Goal: Complete application form: Complete application form

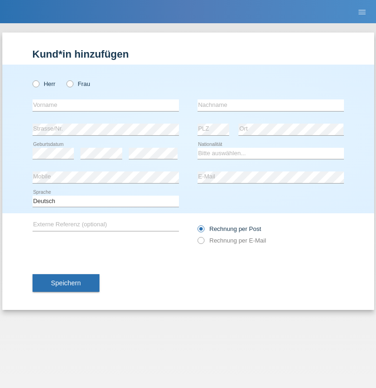
radio input "true"
click at [106, 105] on input "text" at bounding box center [106, 105] width 146 height 12
type input "Coneva"
click at [271, 105] on input "text" at bounding box center [271, 105] width 146 height 12
type input "Vanesa"
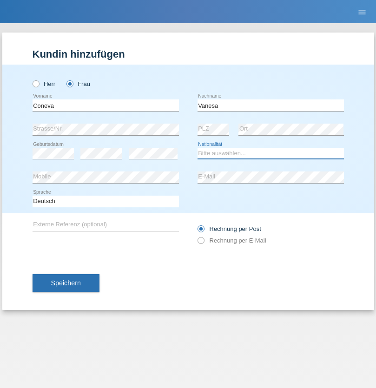
select select "MK"
select select "C"
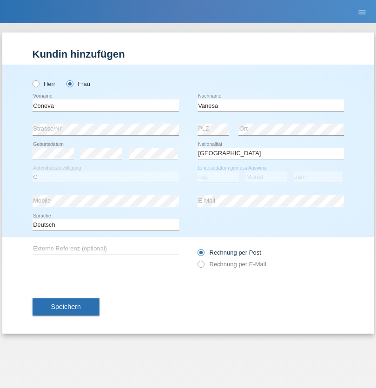
select select "09"
select select "11"
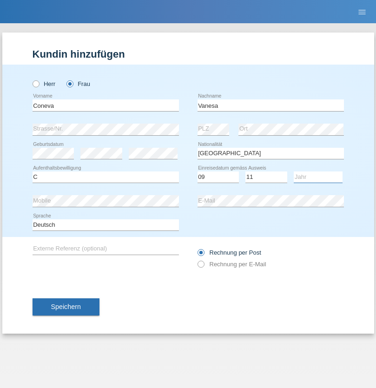
select select "2016"
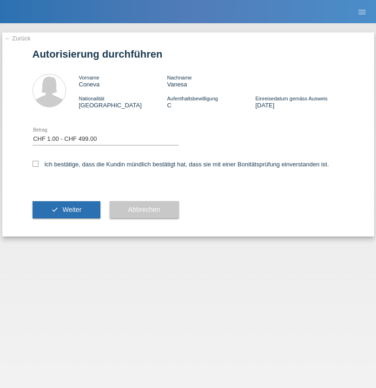
select select "1"
checkbox input "true"
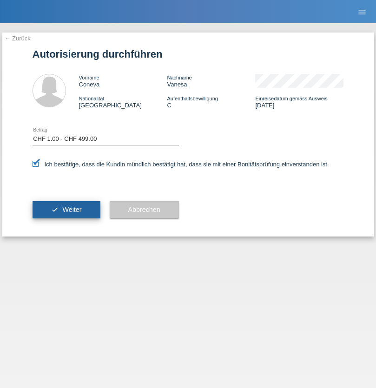
click at [66, 210] on span "Weiter" at bounding box center [71, 209] width 19 height 7
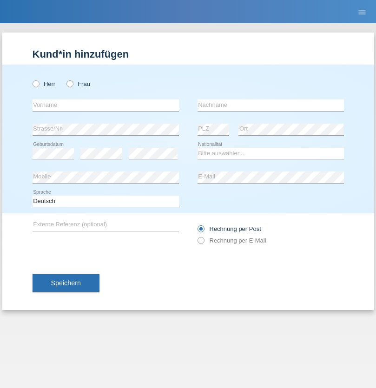
radio input "true"
click at [106, 105] on input "text" at bounding box center [106, 105] width 146 height 12
type input "Tujevan"
click at [271, 105] on input "text" at bounding box center [271, 105] width 146 height 12
type input "[PERSON_NAME]"
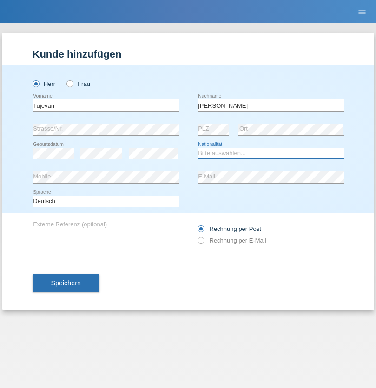
select select "CH"
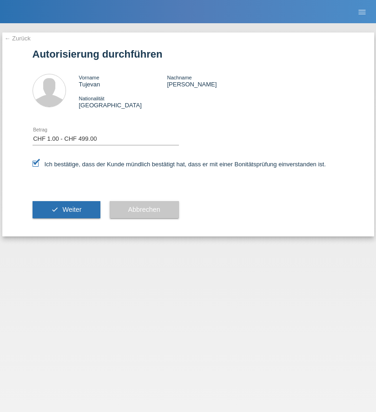
select select "1"
click at [66, 210] on span "Weiter" at bounding box center [71, 209] width 19 height 7
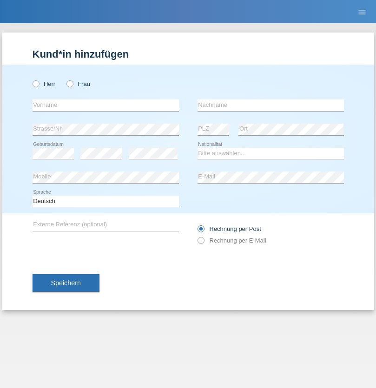
radio input "true"
click at [106, 105] on input "text" at bounding box center [106, 105] width 146 height 12
type input "Sevime"
click at [271, 105] on input "text" at bounding box center [271, 105] width 146 height 12
type input "Sadriu"
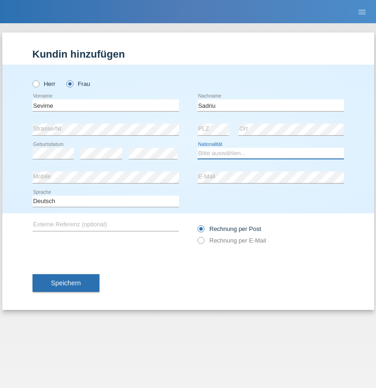
select select "CH"
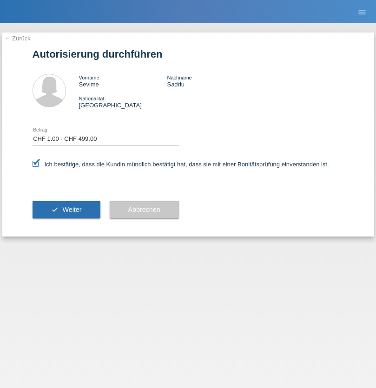
select select "1"
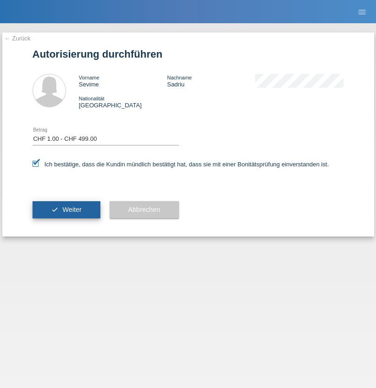
click at [66, 210] on span "Weiter" at bounding box center [71, 209] width 19 height 7
